Goal: Task Accomplishment & Management: Manage account settings

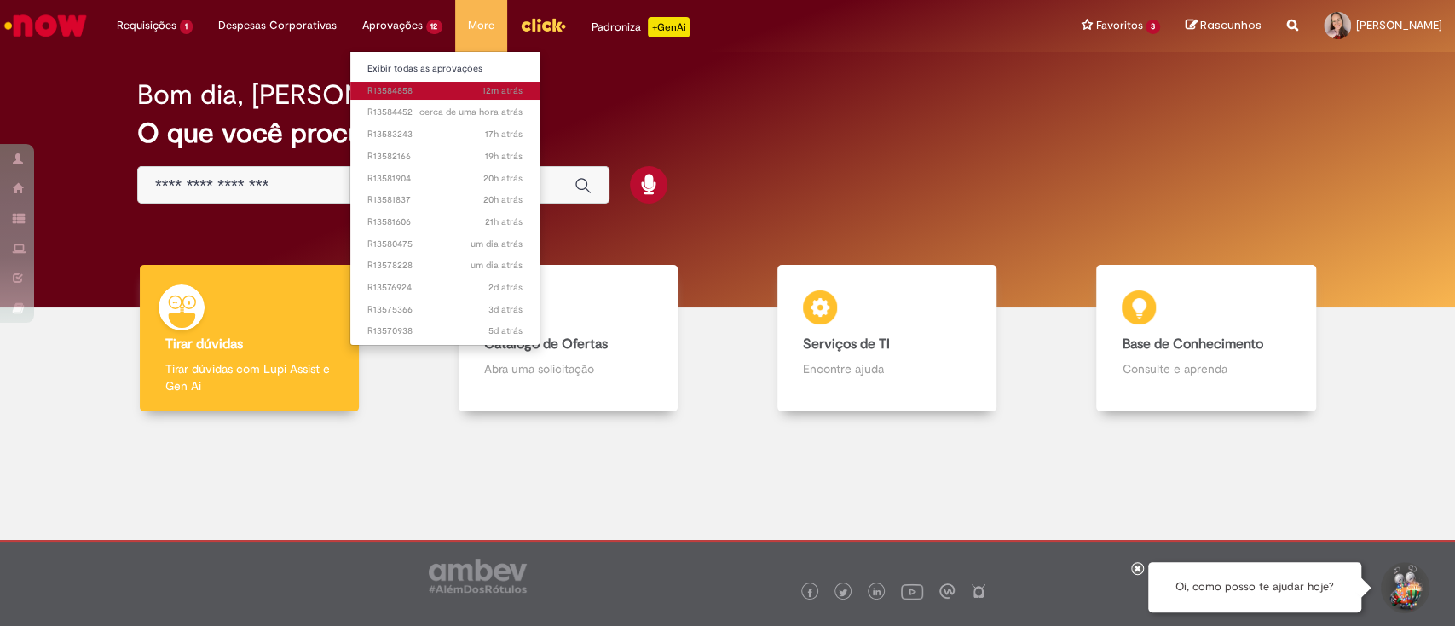
click at [414, 88] on span "12m atrás 12 minutos atrás R13584858" at bounding box center [445, 91] width 156 height 14
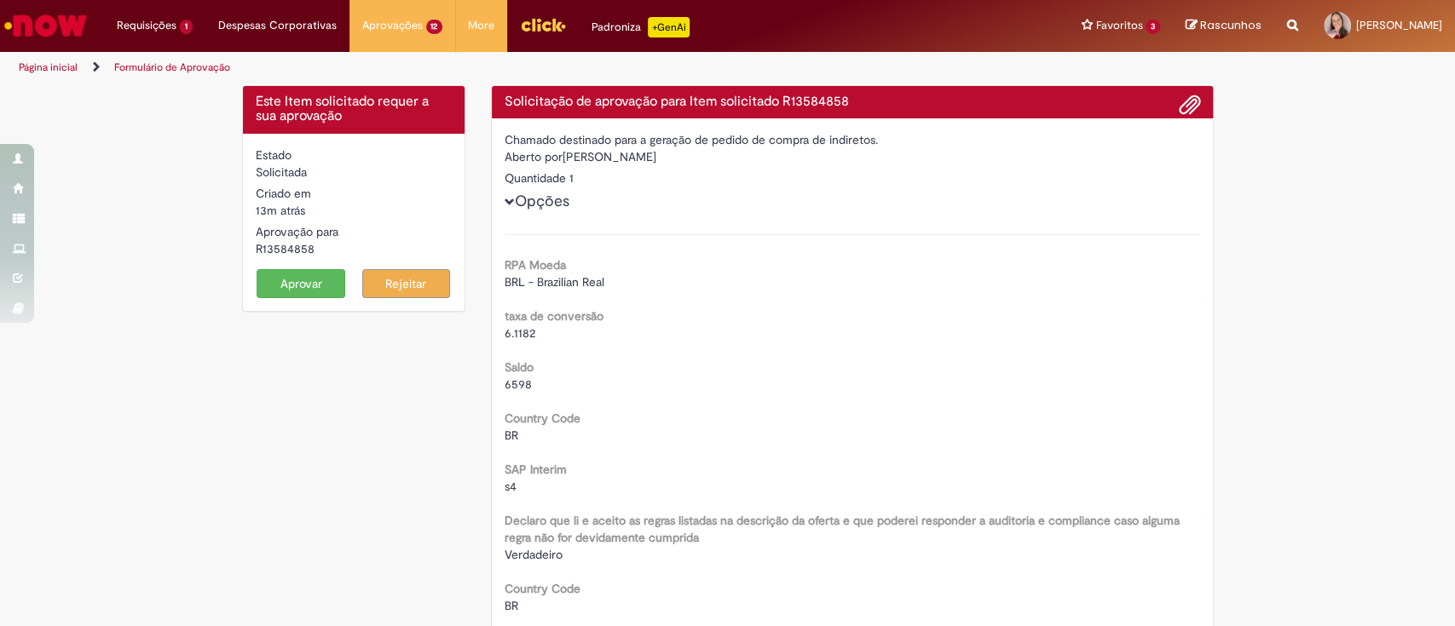
click at [283, 278] on button "Aprovar" at bounding box center [301, 283] width 89 height 29
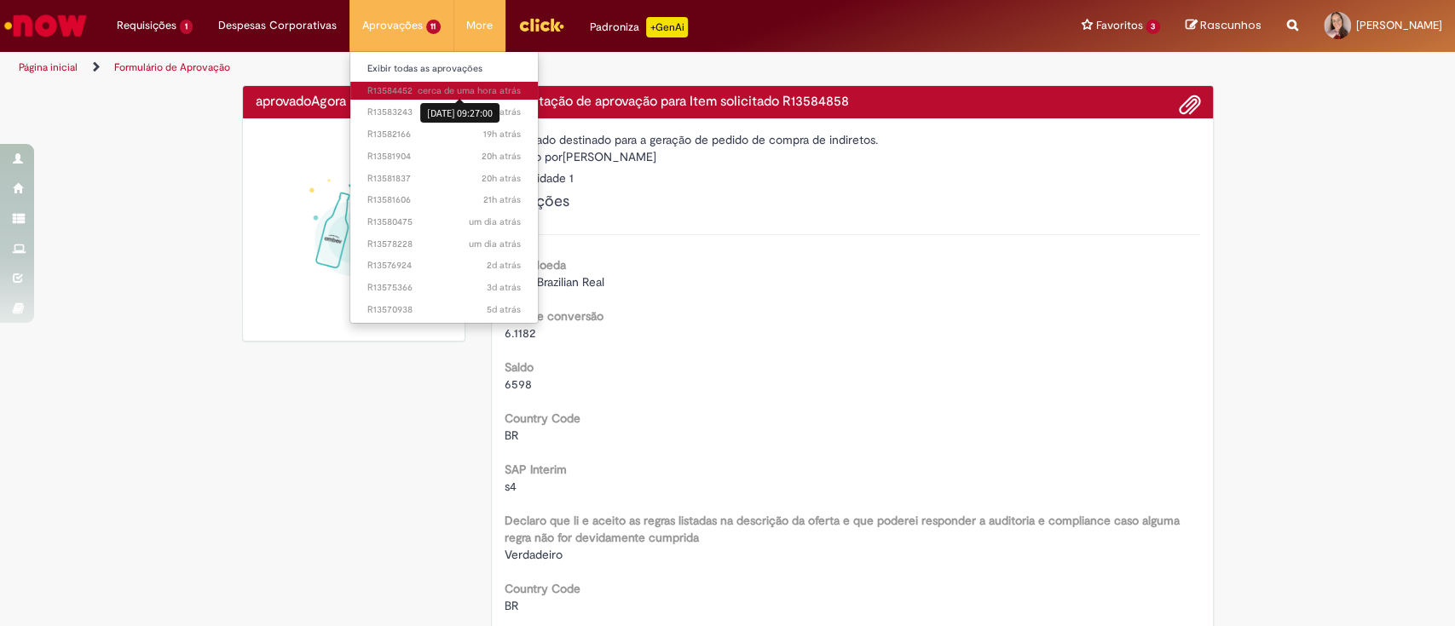
click at [420, 99] on div "[DATE] 09:27:00" at bounding box center [459, 113] width 79 height 28
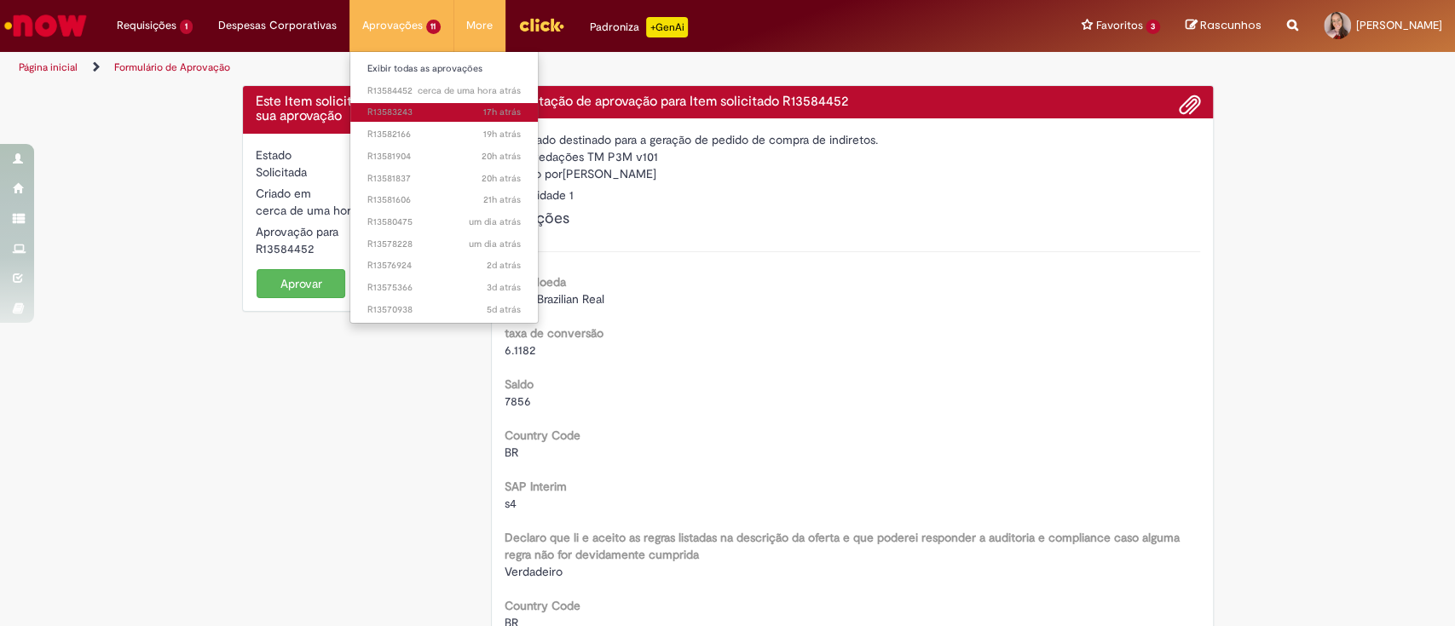
click at [398, 113] on span "17h atrás 17 horas atrás R13583243" at bounding box center [444, 113] width 154 height 14
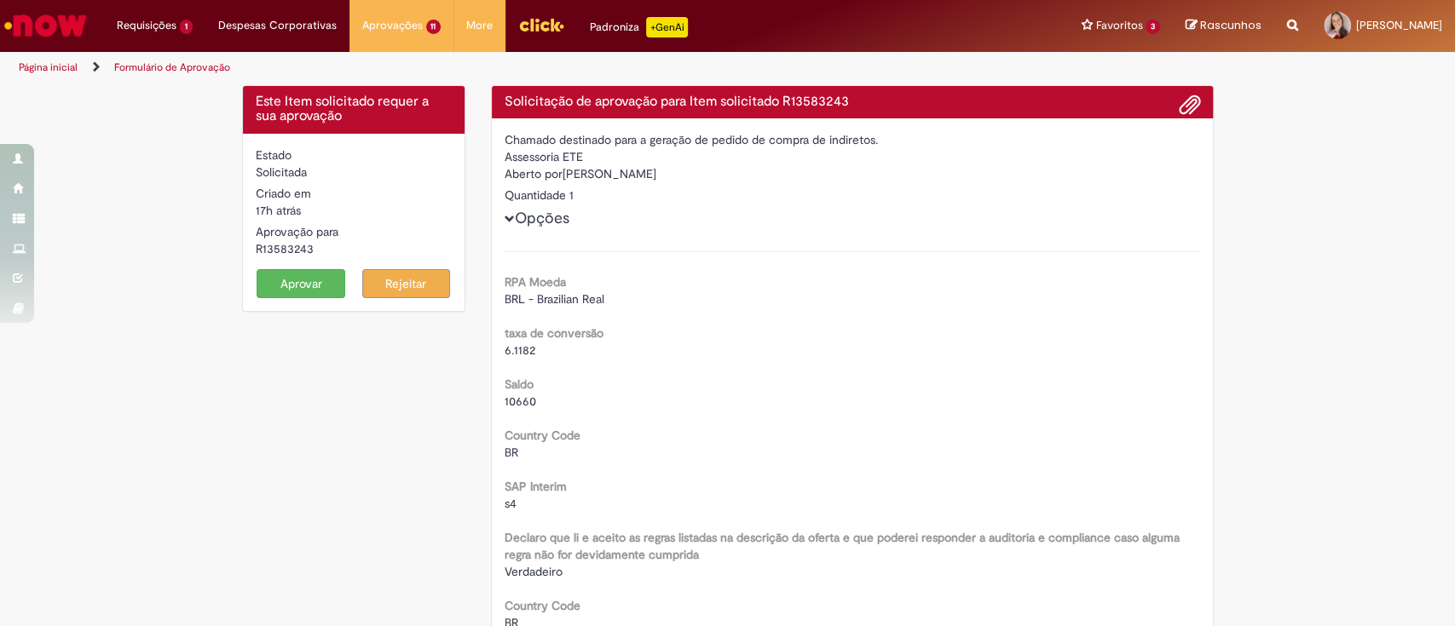
click at [267, 280] on button "Aprovar" at bounding box center [301, 283] width 89 height 29
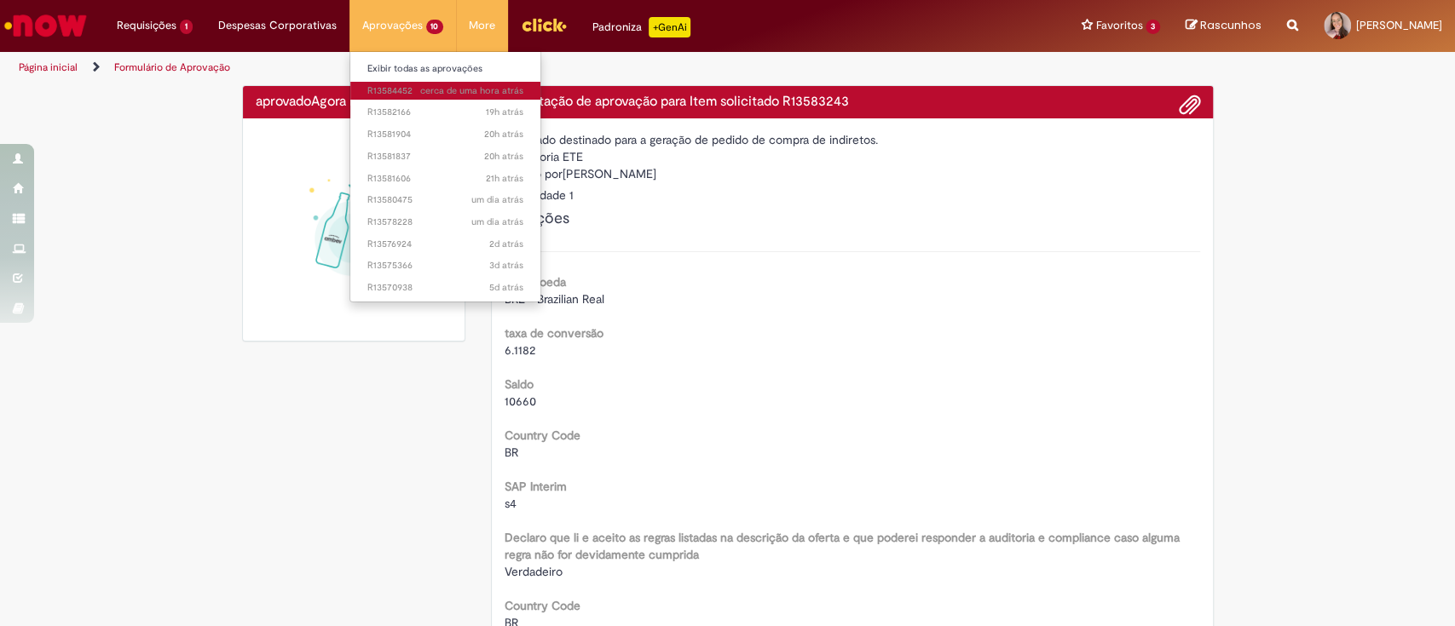
click at [394, 90] on span "cerca de uma hora atrás cerca de uma hora atrás R13584452" at bounding box center [445, 91] width 157 height 14
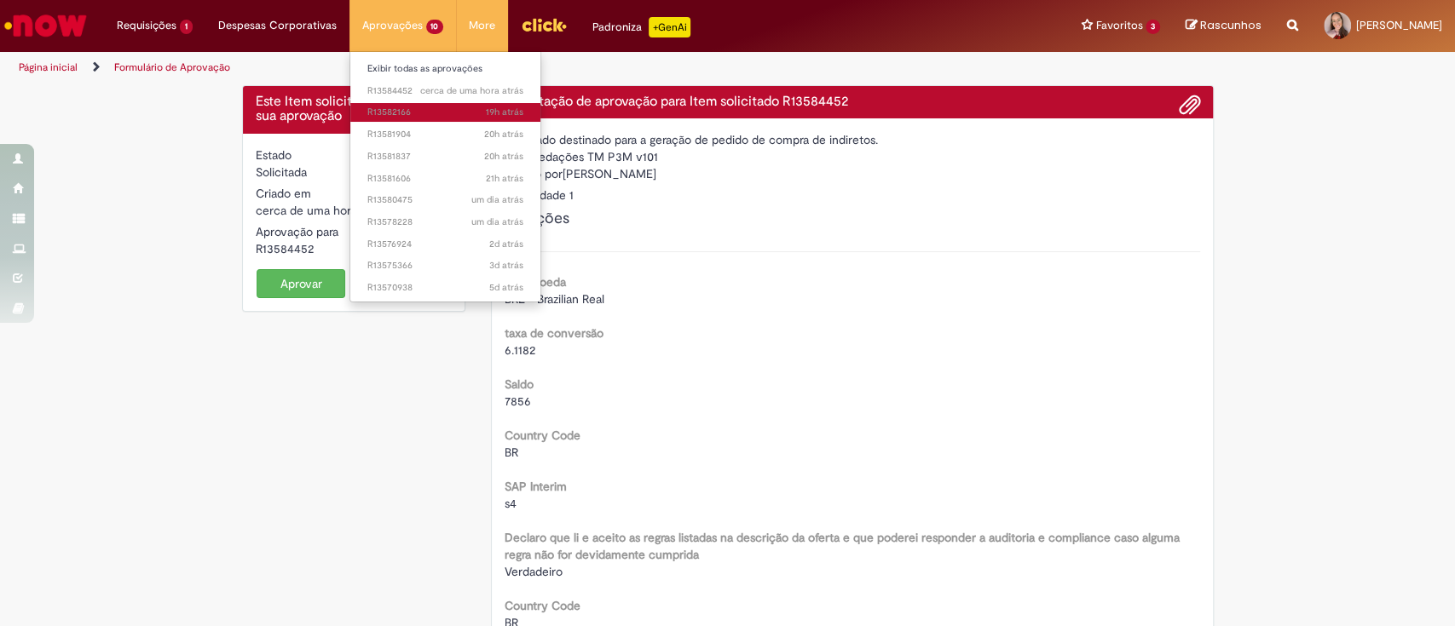
click at [407, 118] on span "19h atrás 19 horas atrás R13582166" at bounding box center [445, 113] width 157 height 14
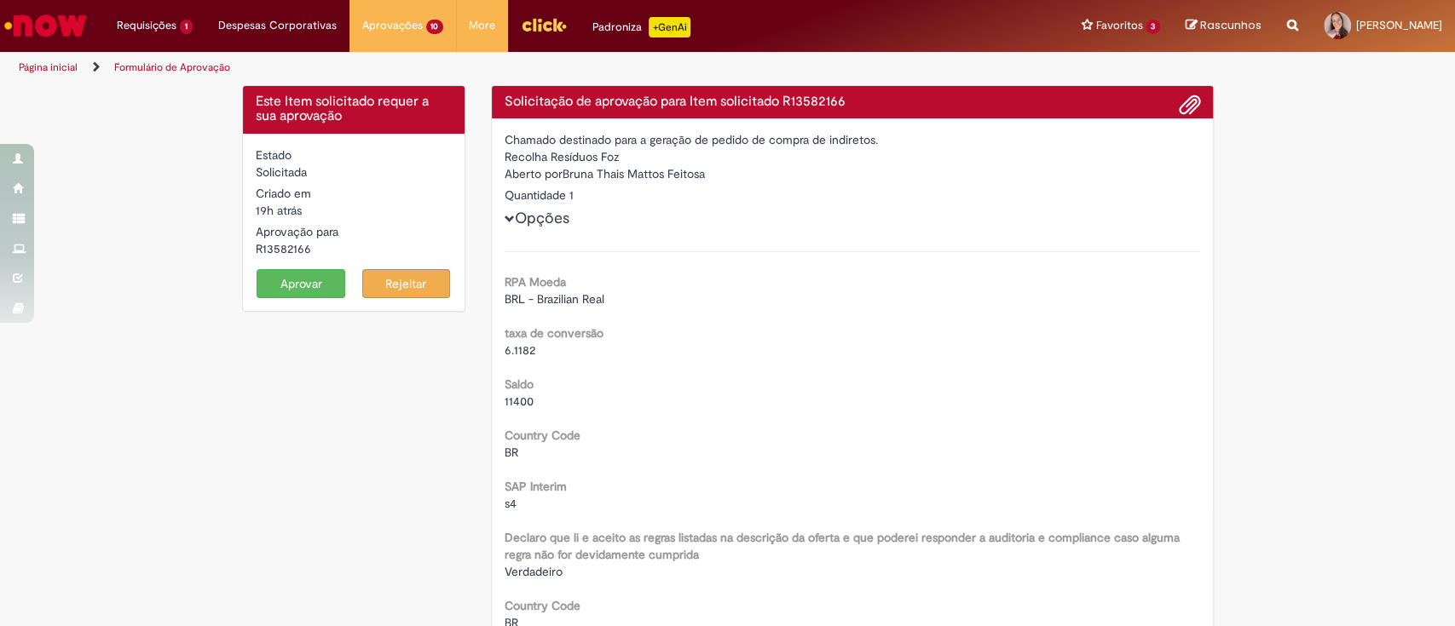
click at [263, 281] on button "Aprovar" at bounding box center [301, 283] width 89 height 29
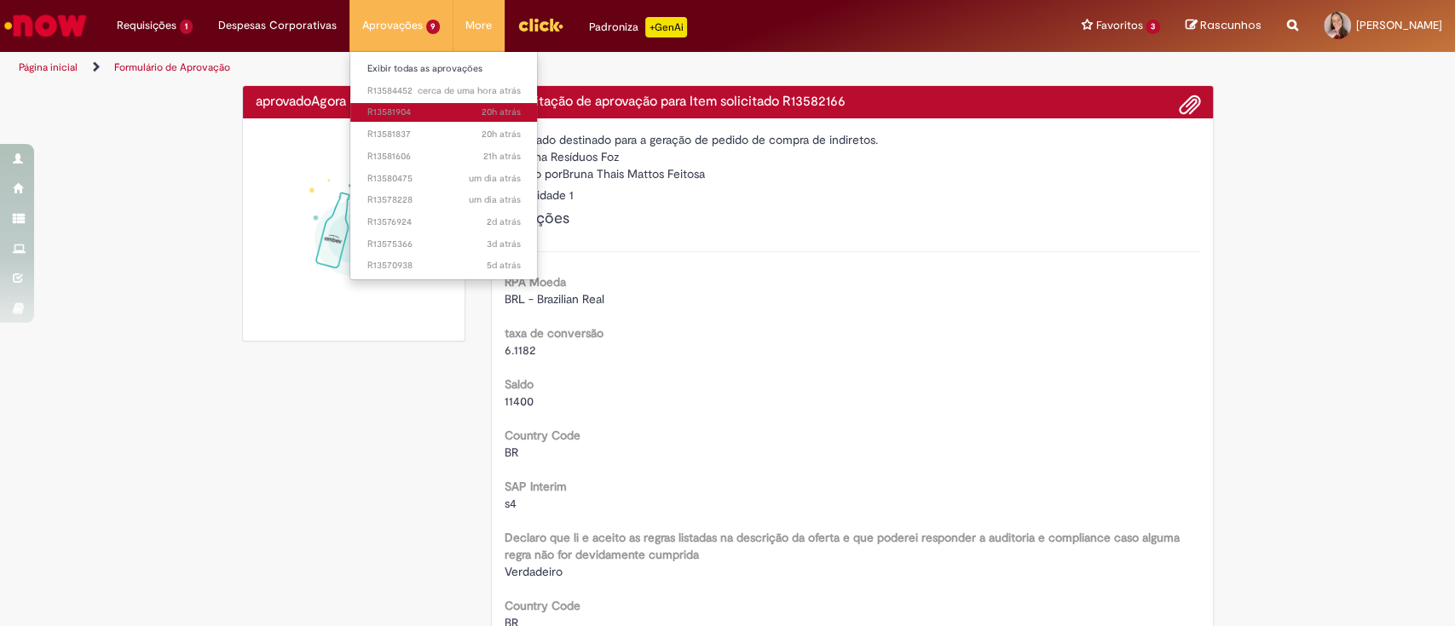
click at [409, 114] on span "20h atrás 20 horas atrás R13581904" at bounding box center [443, 113] width 153 height 14
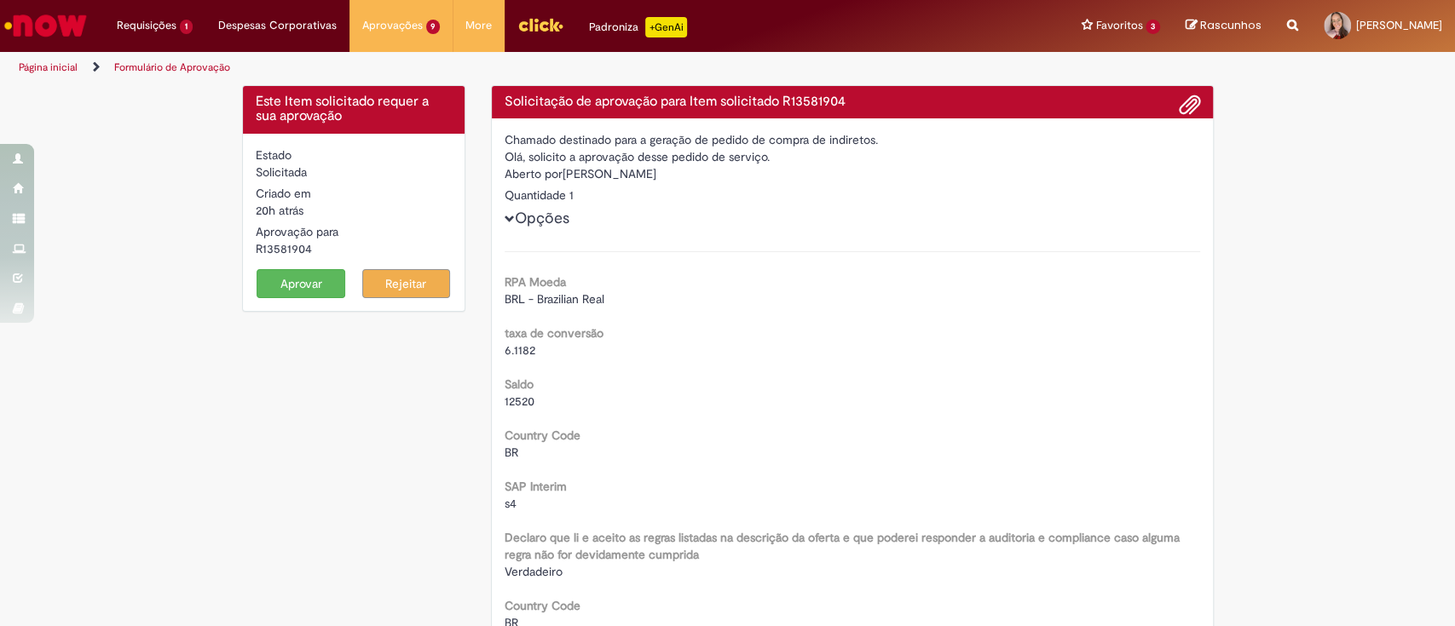
click at [274, 275] on button "Aprovar" at bounding box center [301, 283] width 89 height 29
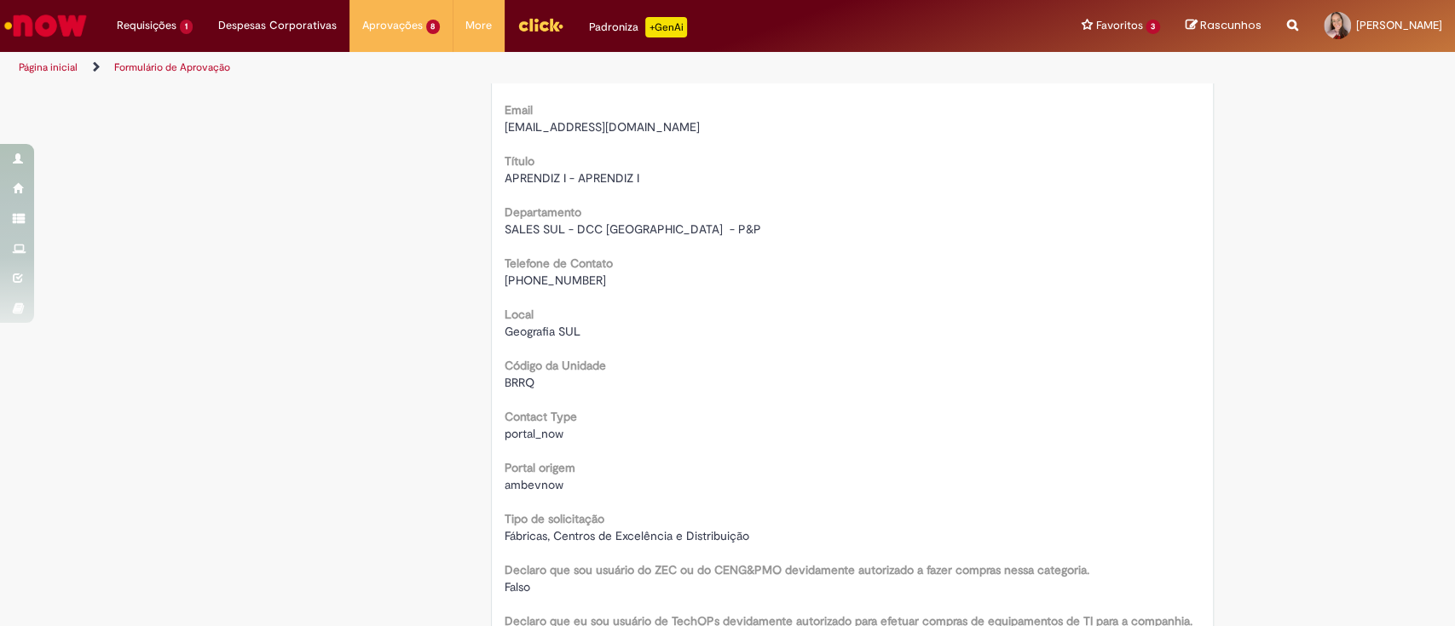
scroll to position [384, 0]
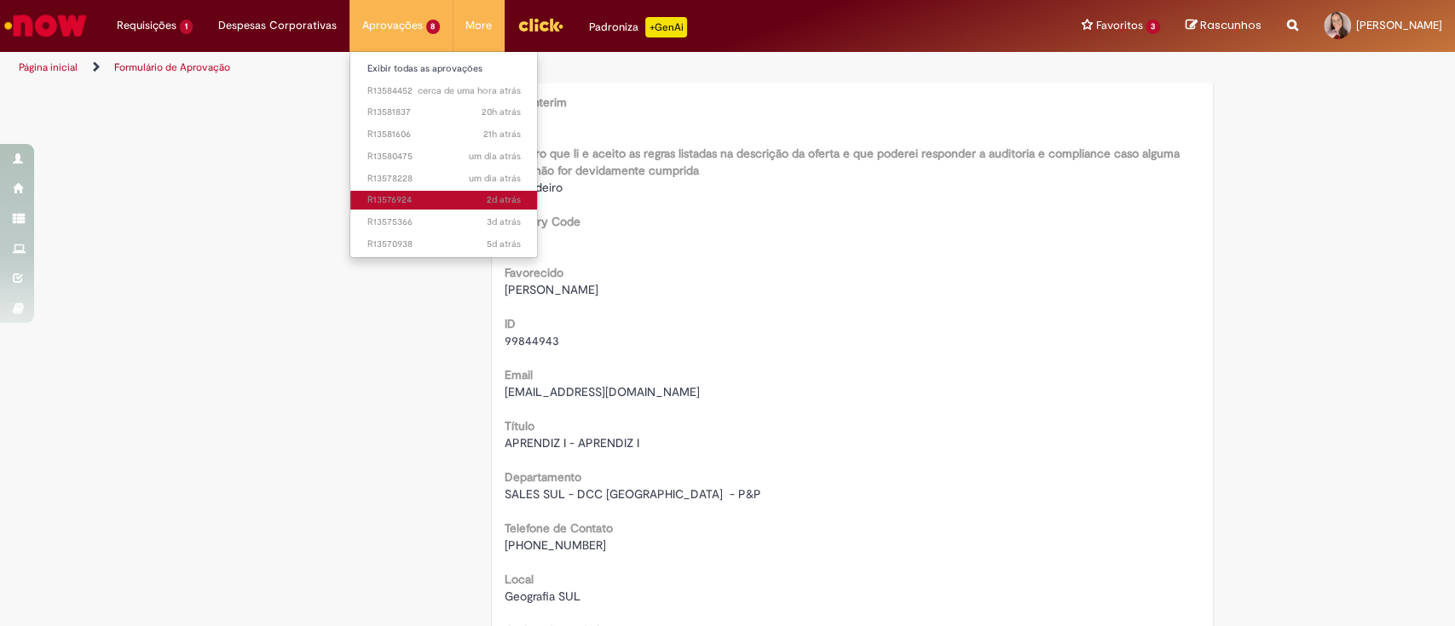
click at [417, 200] on span "2d atrás 2 dias atrás R13576924" at bounding box center [443, 200] width 153 height 14
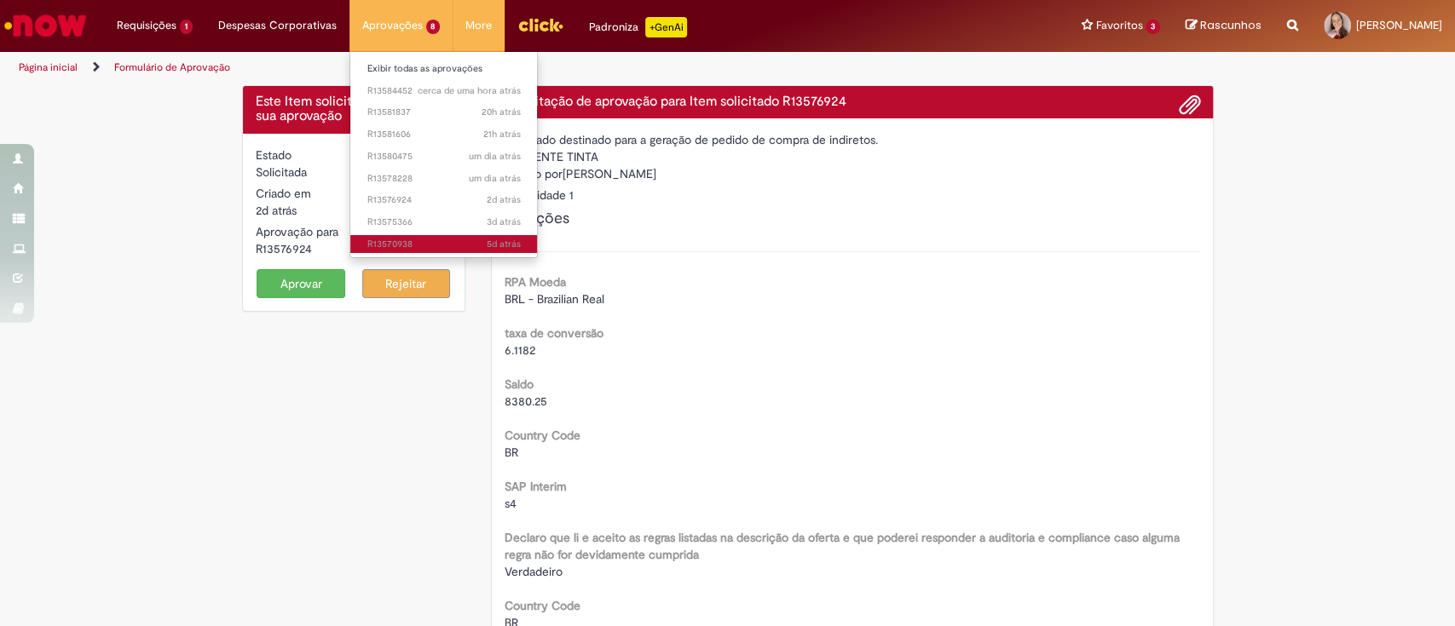
click at [448, 242] on span "5d atrás 5 dias atrás R13570938" at bounding box center [443, 245] width 153 height 14
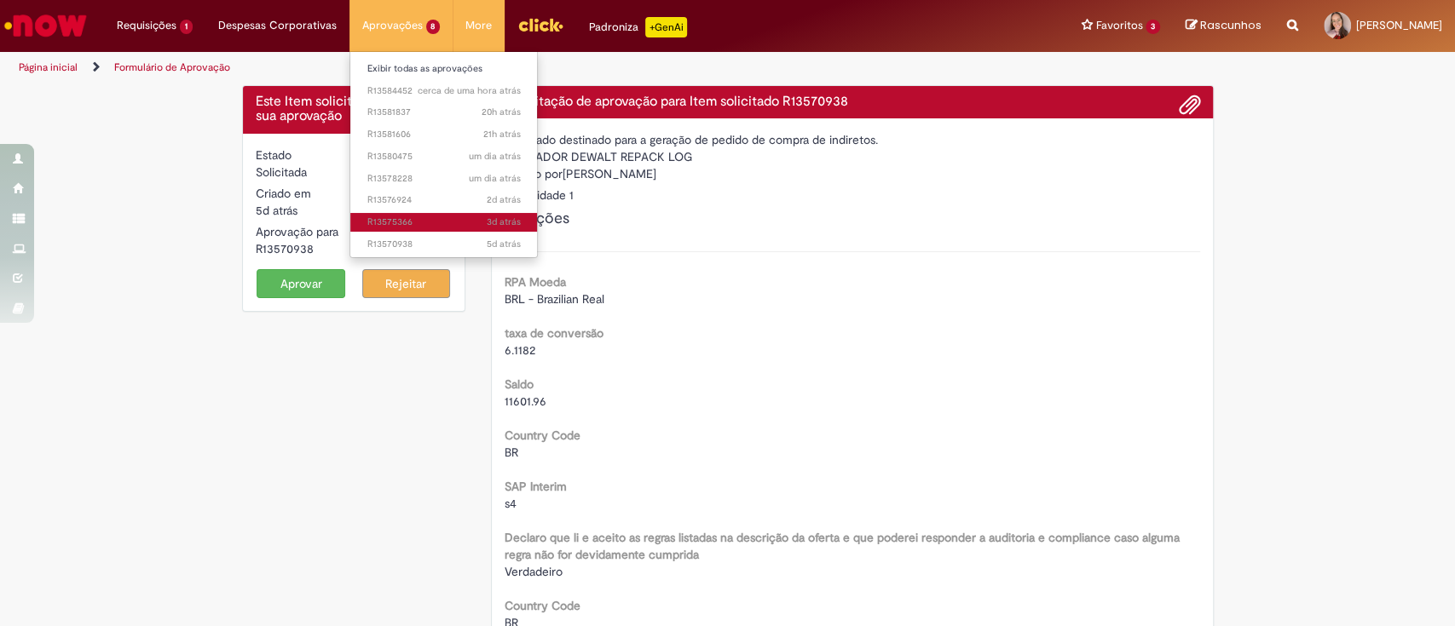
click at [382, 213] on link "3d atrás 3 dias atrás R13575366" at bounding box center [444, 222] width 188 height 19
